Goal: Task Accomplishment & Management: Manage account settings

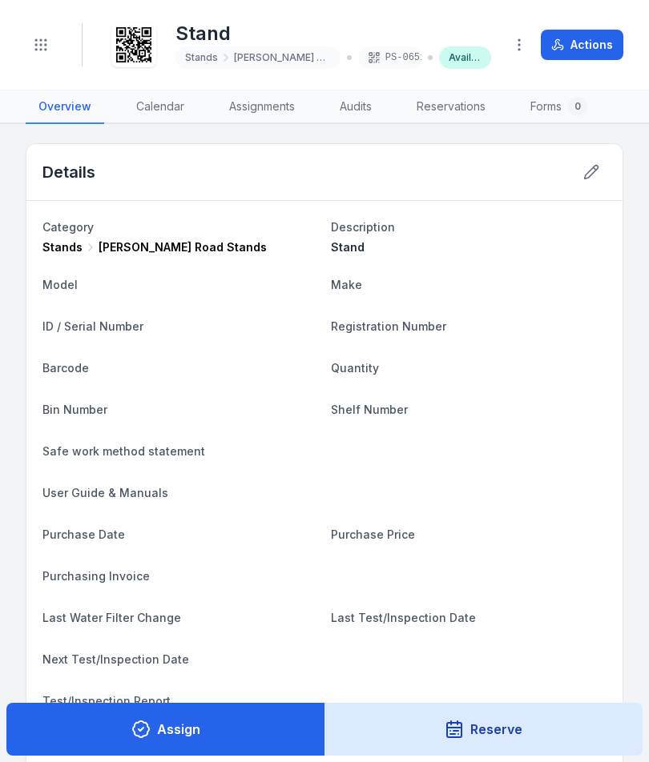
click at [54, 39] on button "Toggle Navigation" at bounding box center [41, 45] width 30 height 30
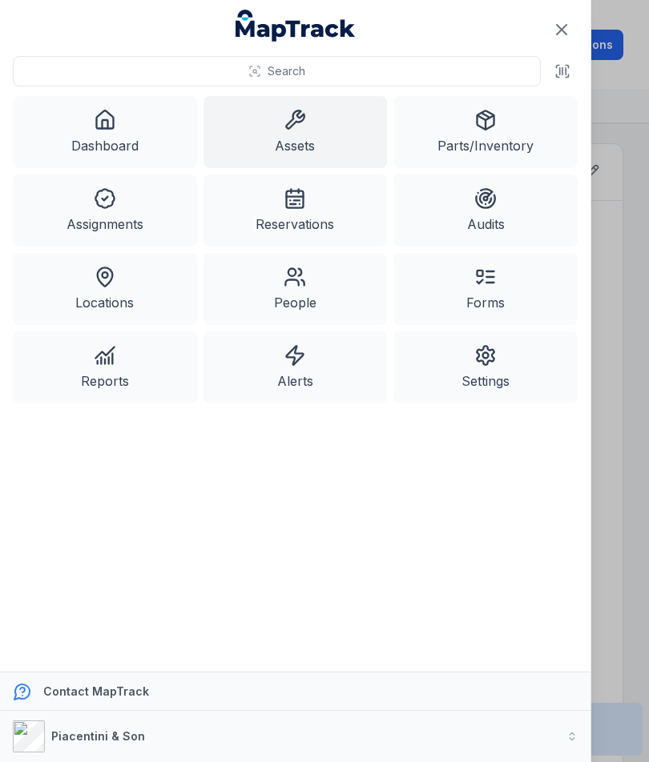
click at [336, 135] on link "Assets" at bounding box center [295, 132] width 184 height 72
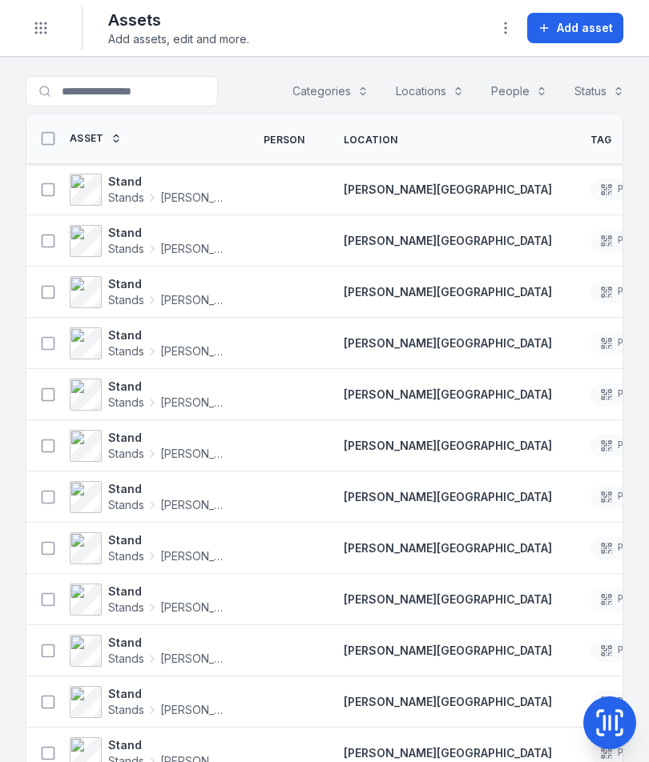
click at [597, 31] on span "Add asset" at bounding box center [585, 28] width 56 height 16
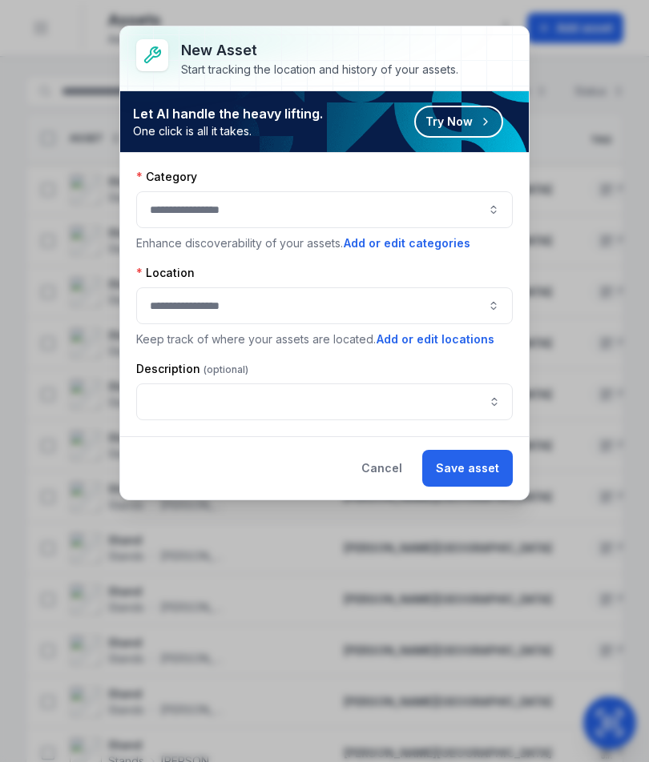
click at [456, 219] on button "button" at bounding box center [324, 209] width 376 height 37
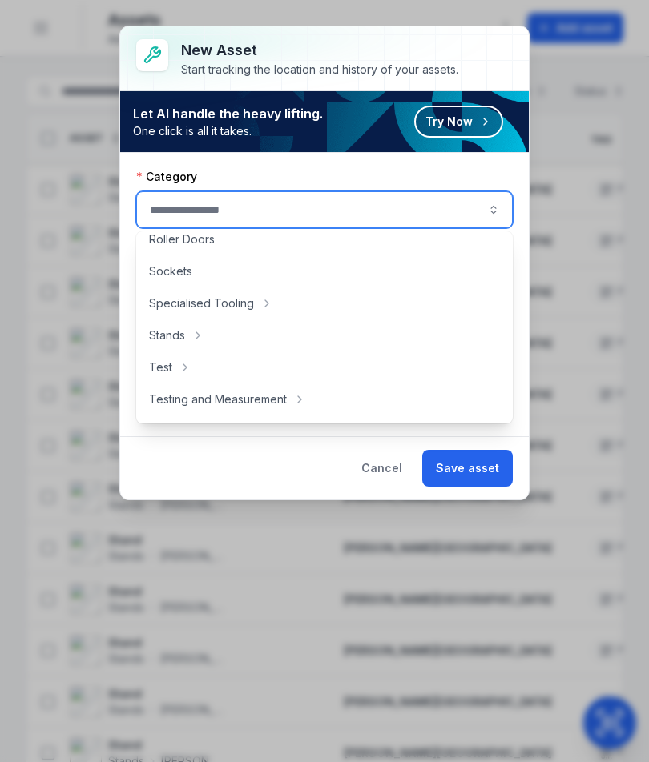
scroll to position [749, 0]
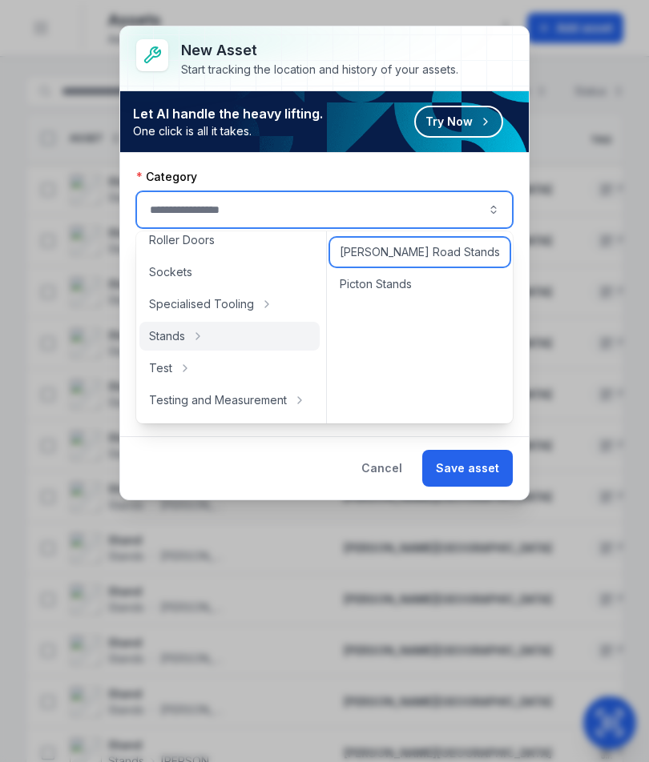
click at [428, 258] on span "[PERSON_NAME] Road Stands" at bounding box center [420, 252] width 160 height 16
type input "**********"
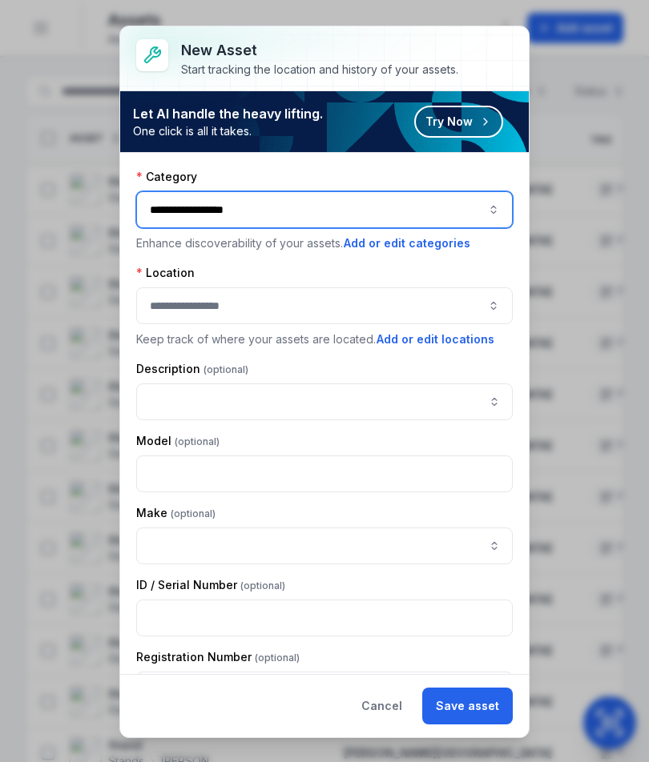
click at [380, 300] on button "button" at bounding box center [324, 305] width 376 height 37
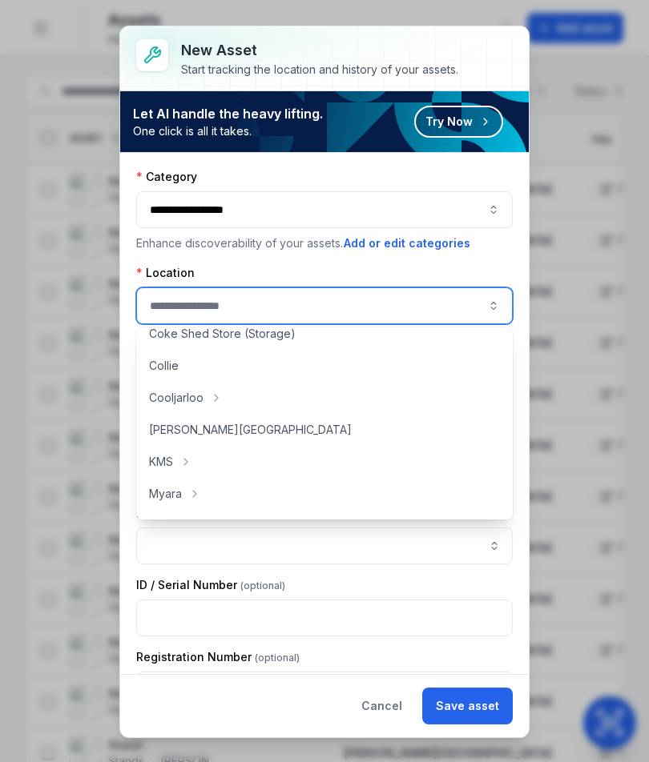
scroll to position [111, 0]
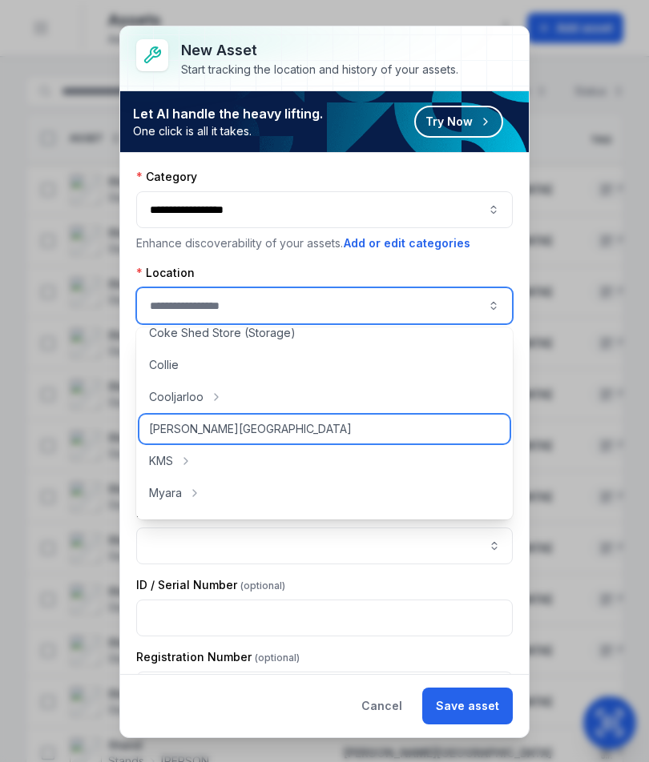
click at [264, 424] on div "[PERSON_NAME][GEOGRAPHIC_DATA]" at bounding box center [324, 429] width 370 height 29
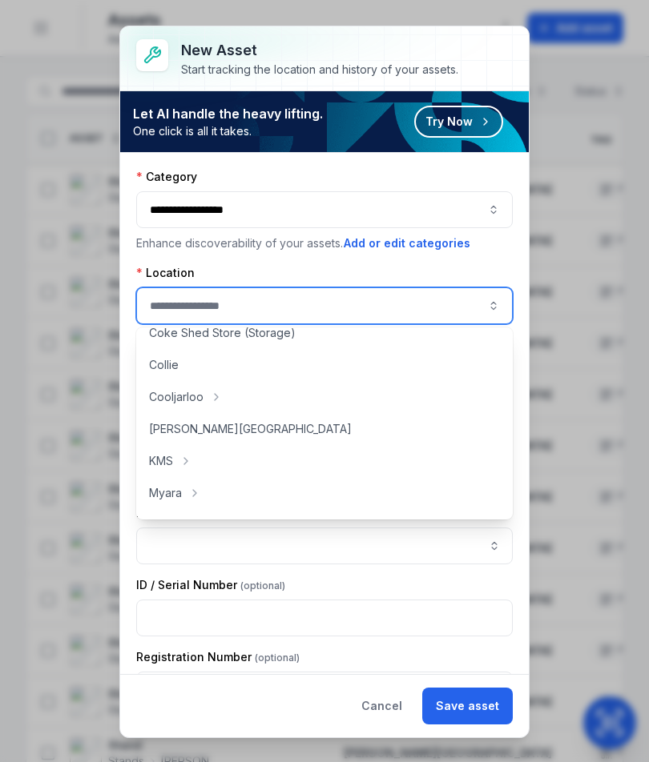
type input "**********"
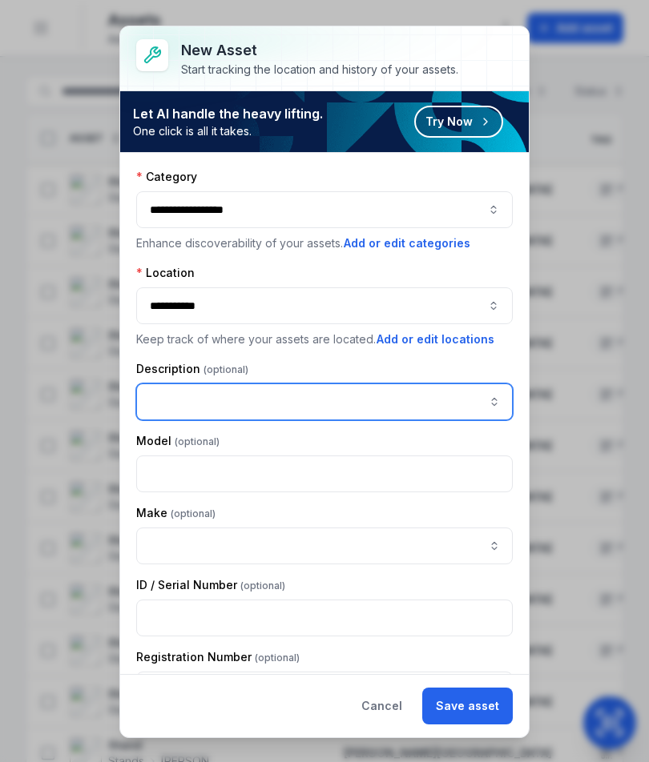
click at [360, 396] on input "asset-add:description-label" at bounding box center [324, 402] width 376 height 37
click at [204, 408] on input "asset-add:description-label" at bounding box center [324, 402] width 376 height 37
paste input "*****"
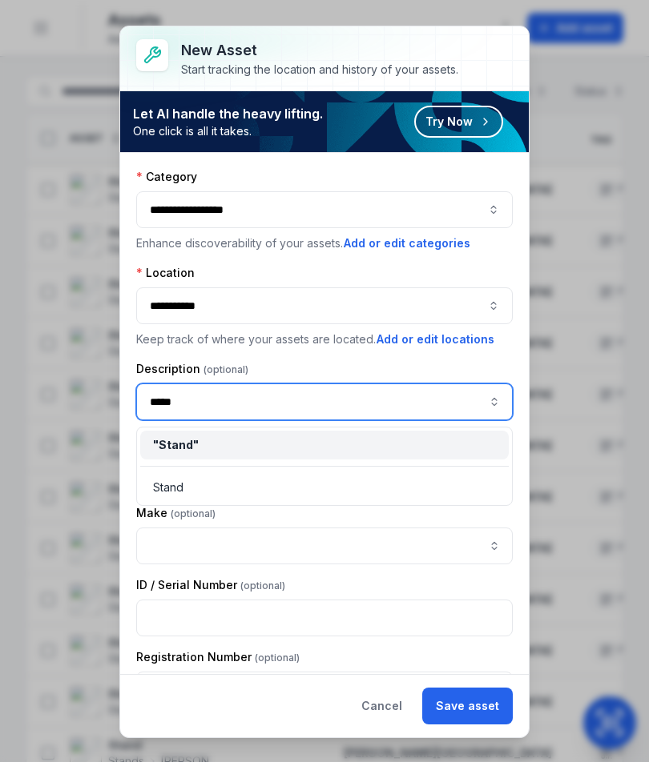
click at [370, 434] on div "" Stand "" at bounding box center [324, 445] width 368 height 29
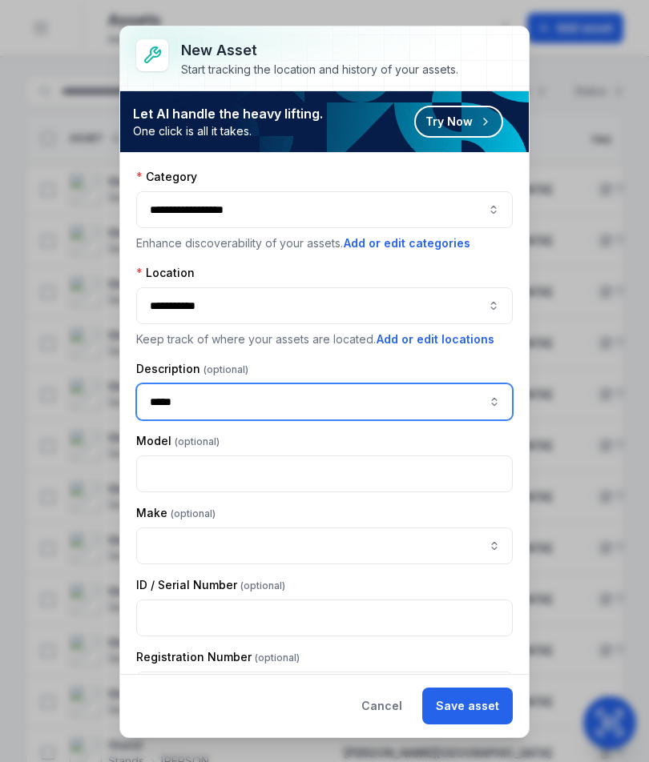
type input "*****"
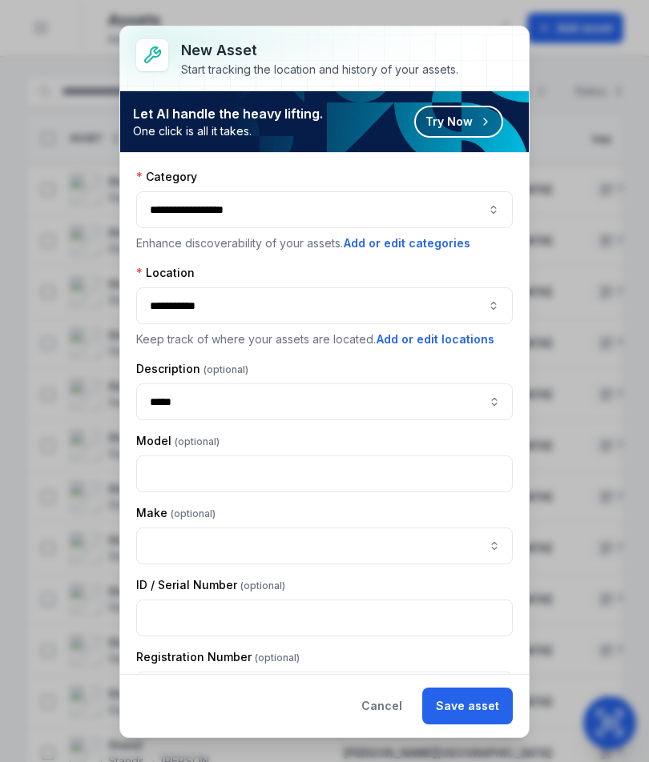
click at [473, 712] on button "Save asset" at bounding box center [467, 706] width 90 height 37
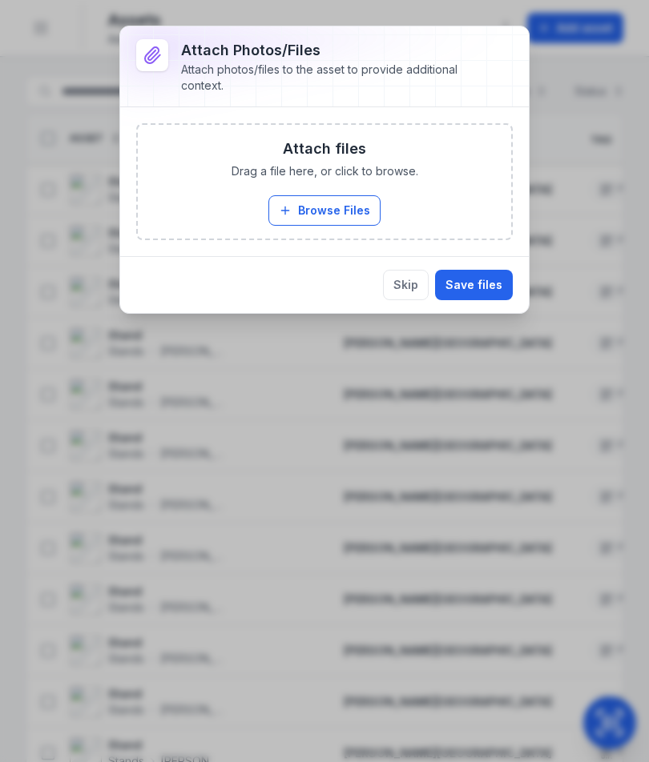
click at [376, 213] on button "Browse Files" at bounding box center [324, 210] width 112 height 30
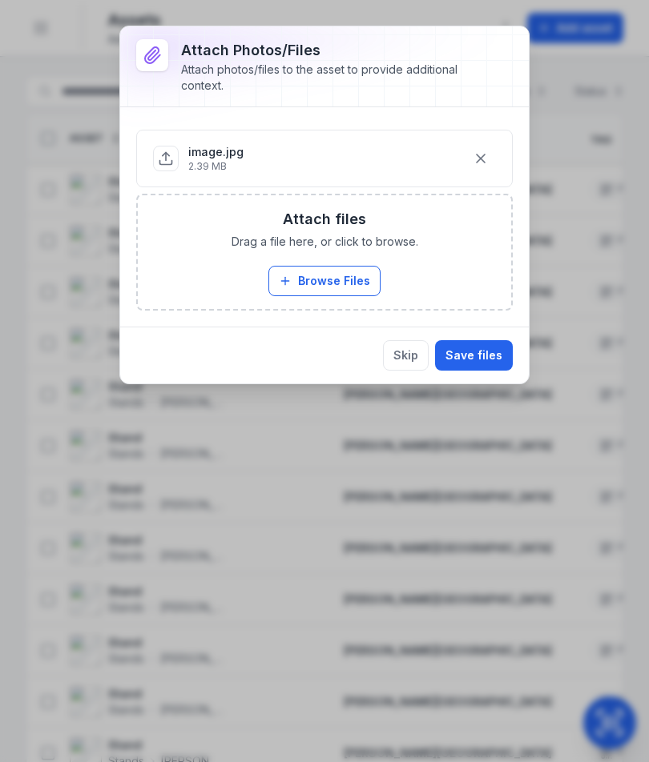
click at [493, 343] on button "Save files" at bounding box center [474, 355] width 78 height 30
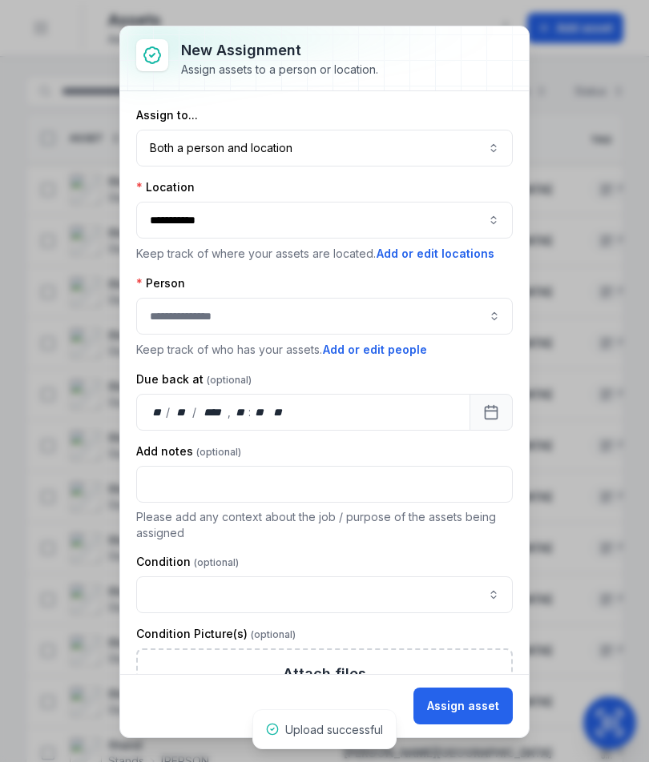
click at [457, 155] on button "Both a person and location ****" at bounding box center [324, 148] width 376 height 37
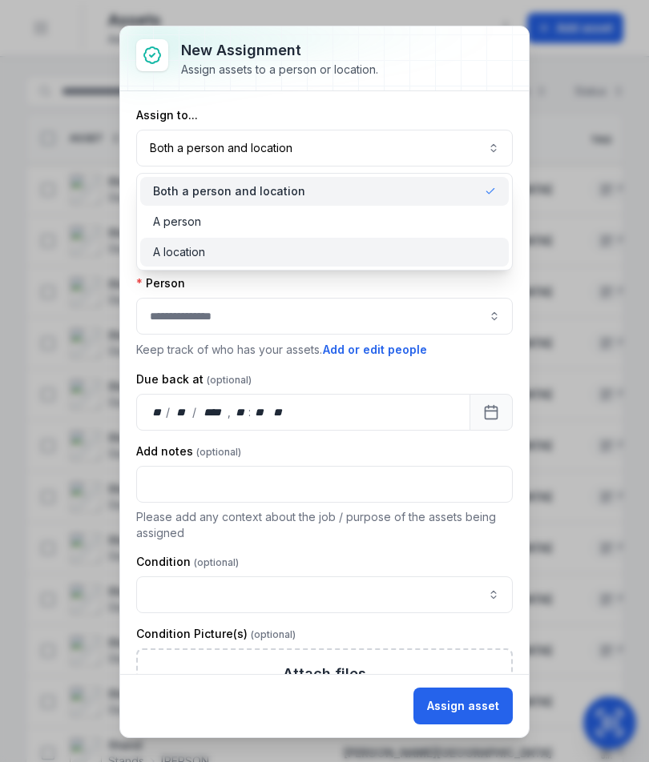
click at [426, 246] on div "A location" at bounding box center [324, 252] width 343 height 16
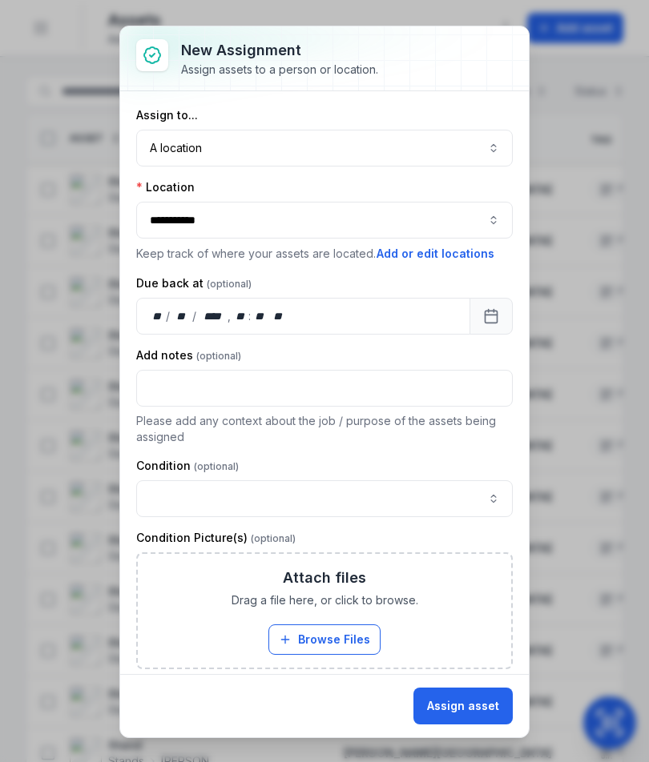
click at [474, 709] on button "Assign asset" at bounding box center [462, 706] width 99 height 37
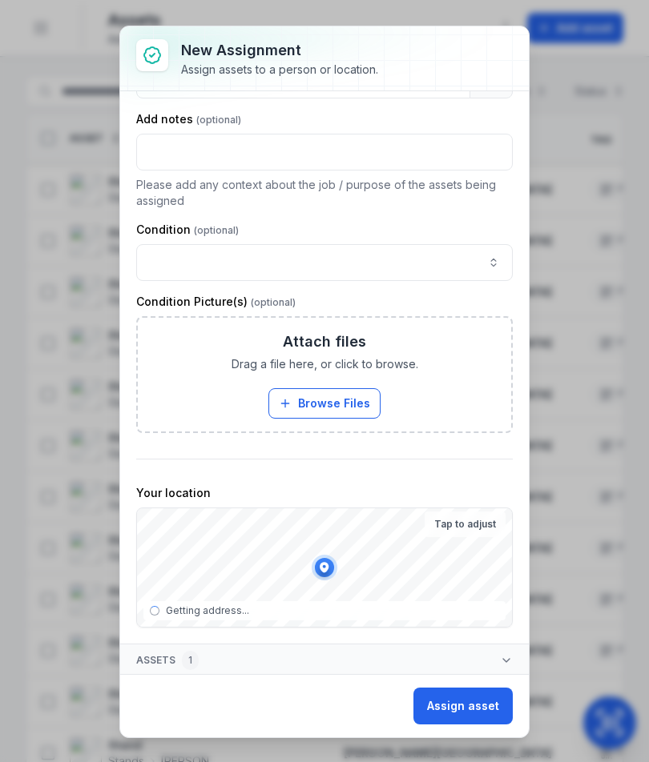
scroll to position [239, 0]
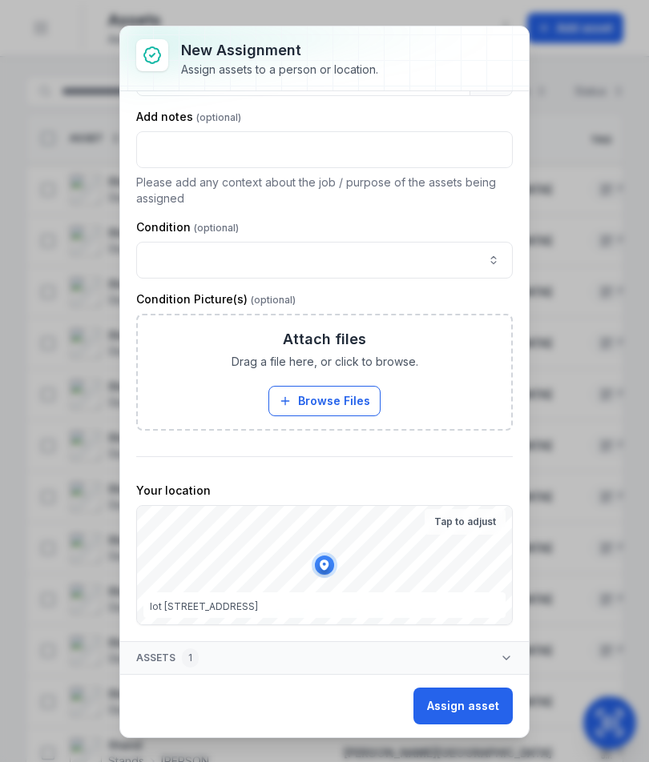
click at [480, 706] on button "Assign asset" at bounding box center [462, 706] width 99 height 37
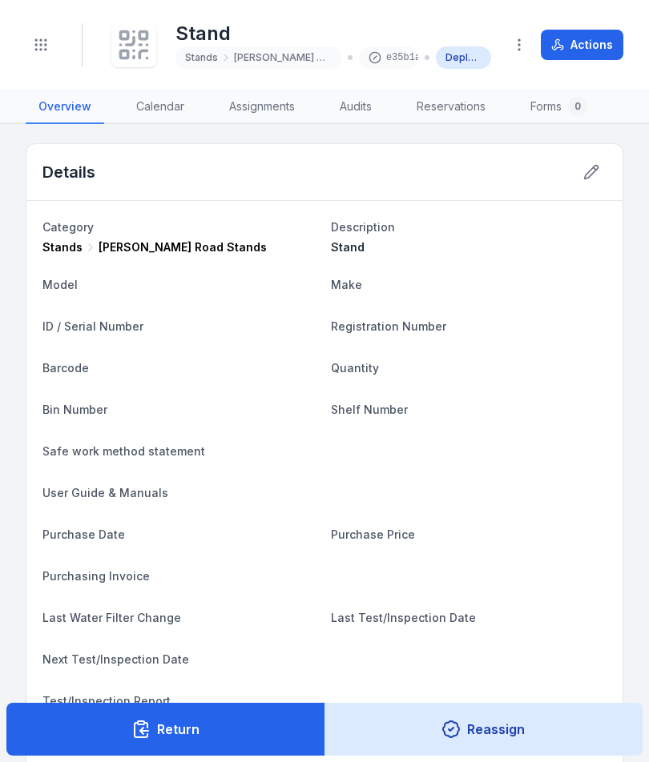
click at [134, 57] on icon at bounding box center [134, 58] width 0 height 2
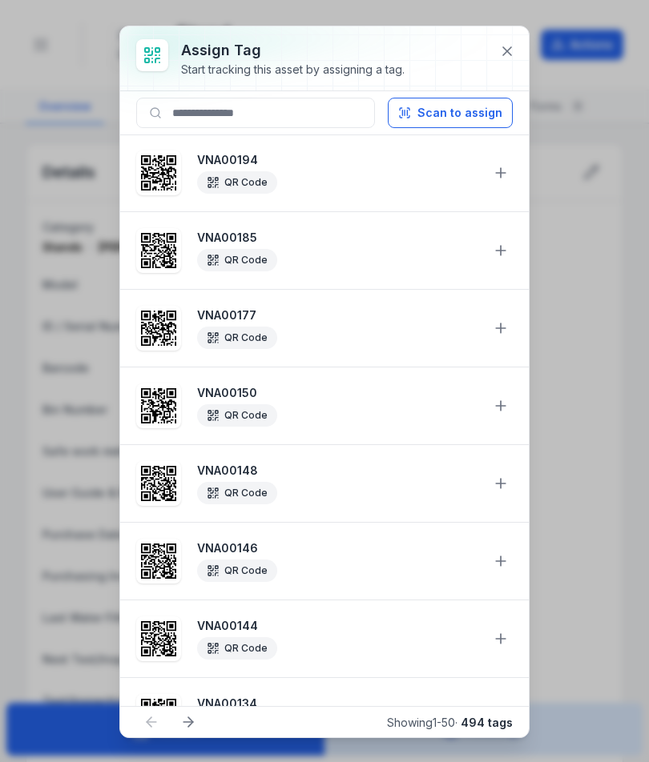
click at [484, 119] on button "Scan to assign" at bounding box center [450, 113] width 125 height 30
